Goal: Find specific page/section: Find specific page/section

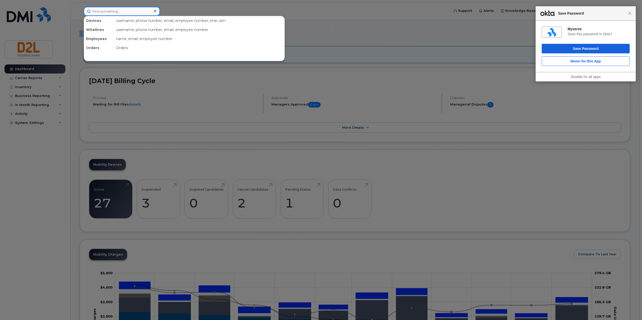
click at [141, 13] on input at bounding box center [122, 11] width 76 height 9
click at [139, 38] on div "name, email, employee number" at bounding box center [199, 38] width 170 height 9
click at [128, 9] on input at bounding box center [122, 11] width 76 height 9
type input "n"
type input "c"
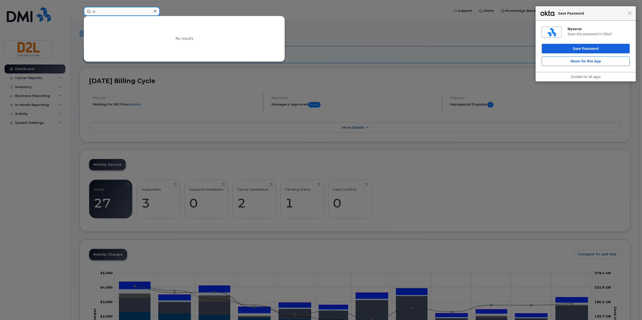
type input "a"
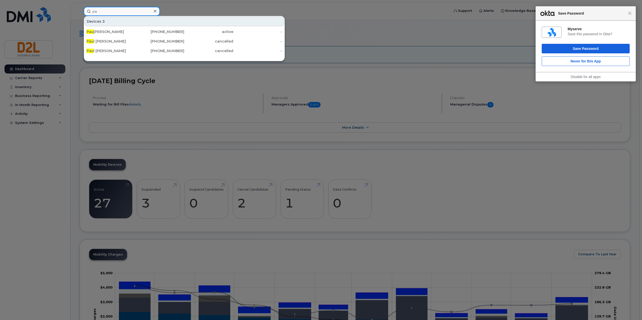
type input "p"
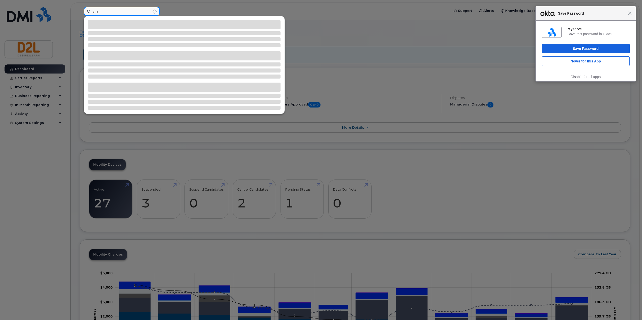
type input "a"
type input "l"
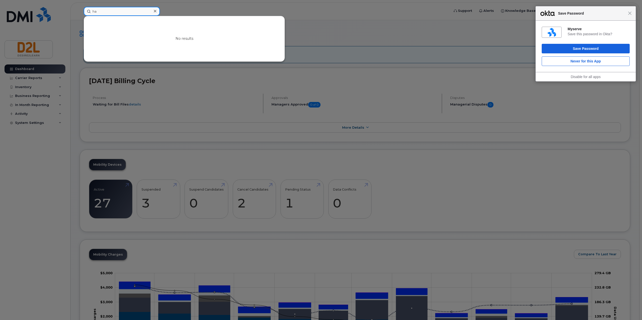
type input "h"
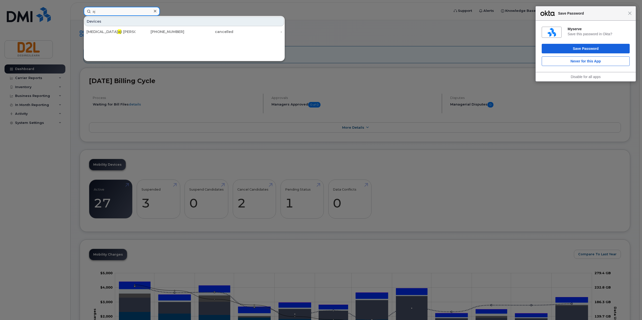
type input "a"
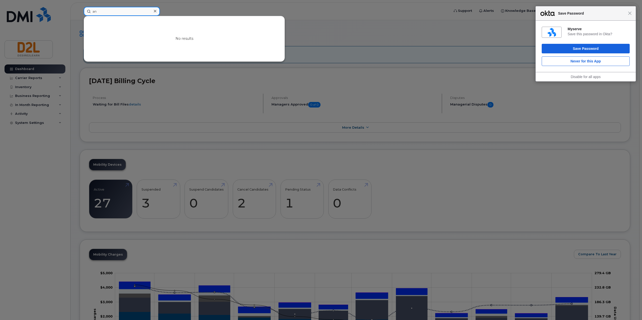
type input "a"
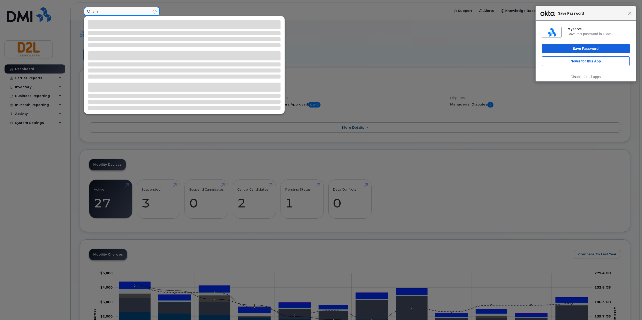
type input "a"
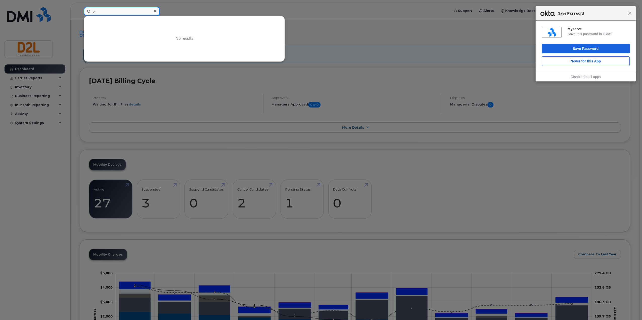
type input "b"
type input "a"
type input "k"
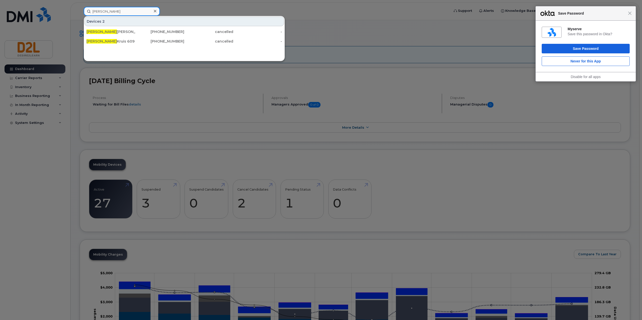
type input "[PERSON_NAME]"
